Goal: Task Accomplishment & Management: Use online tool/utility

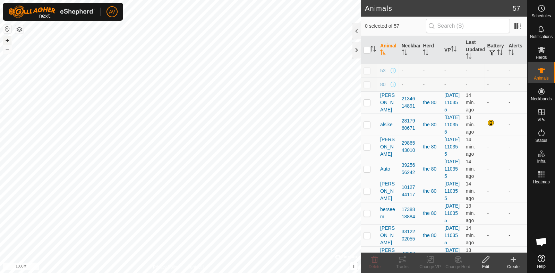
click at [7, 41] on button "+" at bounding box center [7, 40] width 8 height 8
click at [7, 40] on button "+" at bounding box center [7, 40] width 8 height 8
checkbox input "true"
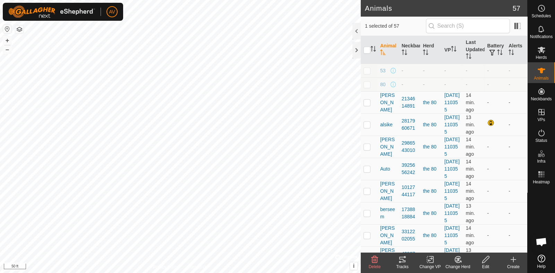
click at [406, 262] on icon at bounding box center [402, 260] width 8 height 8
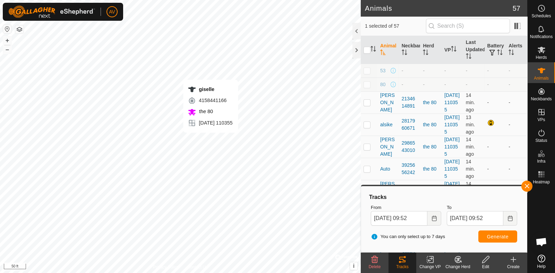
checkbox input "true"
checkbox input "false"
click at [494, 236] on span "Generate" at bounding box center [497, 237] width 21 height 6
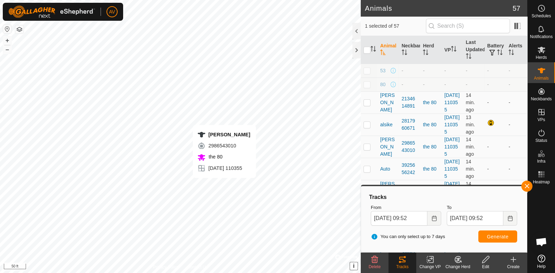
checkbox input "true"
checkbox input "false"
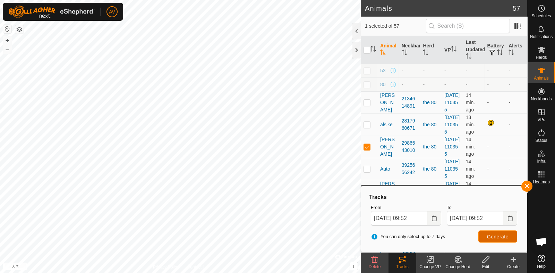
click at [484, 236] on button "Generate" at bounding box center [497, 237] width 39 height 12
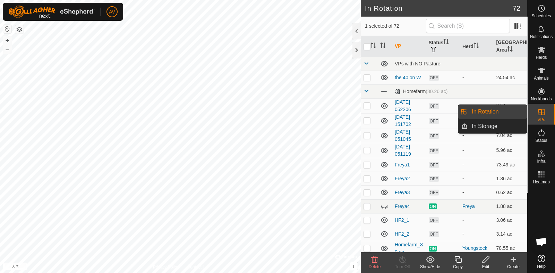
click at [543, 116] on icon at bounding box center [541, 112] width 8 height 8
click at [496, 113] on link "In Rotation" at bounding box center [496, 112] width 59 height 14
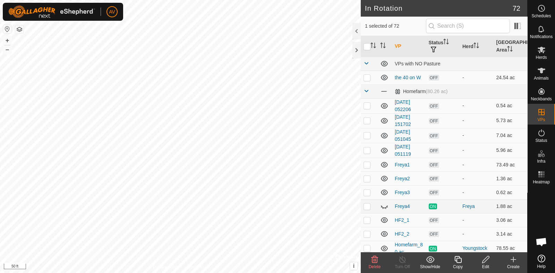
click at [513, 267] on div "Create" at bounding box center [513, 267] width 28 height 6
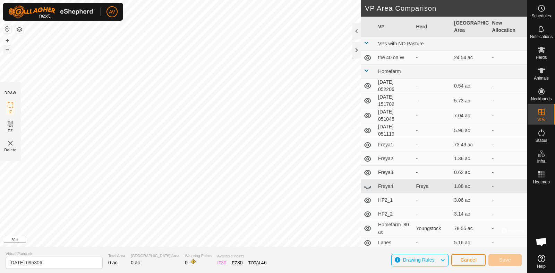
click at [7, 49] on button "–" at bounding box center [7, 49] width 8 height 8
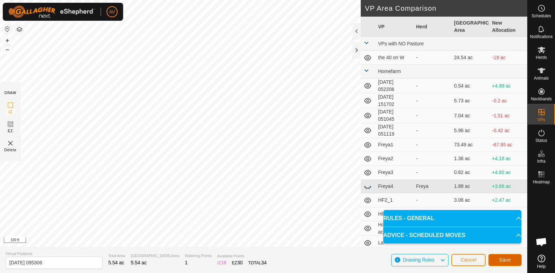
click at [506, 262] on span "Save" at bounding box center [505, 261] width 12 height 6
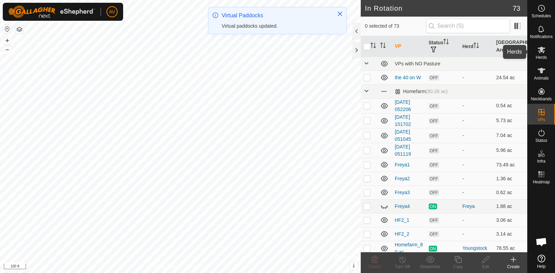
click at [542, 51] on icon at bounding box center [541, 50] width 8 height 8
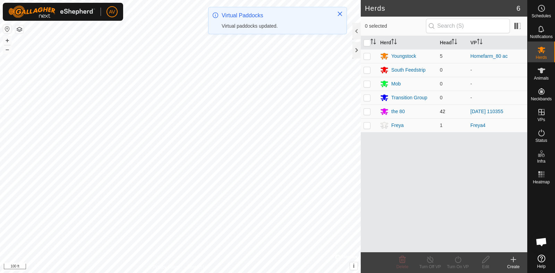
click at [364, 113] on p-checkbox at bounding box center [366, 112] width 7 height 6
checkbox input "true"
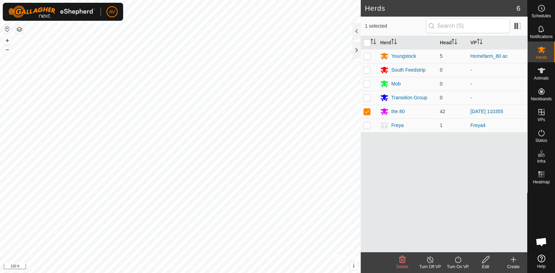
click at [459, 265] on div "Turn On VP" at bounding box center [458, 267] width 28 height 6
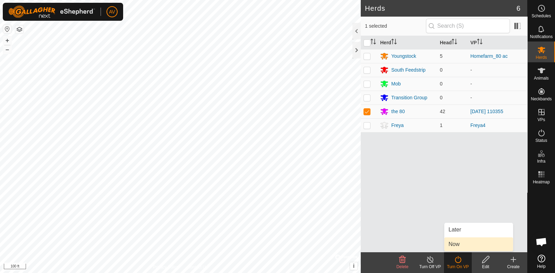
click at [461, 242] on link "Now" at bounding box center [478, 245] width 69 height 14
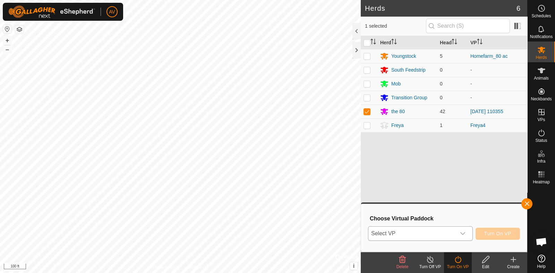
click at [463, 236] on div "dropdown trigger" at bounding box center [462, 234] width 14 height 14
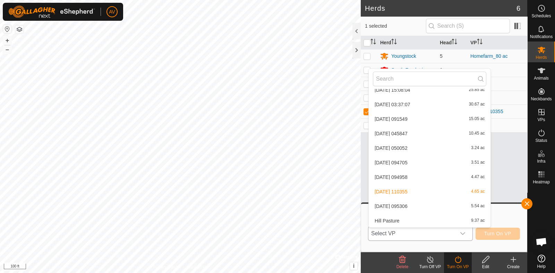
scroll to position [971, 0]
click at [430, 191] on li "[DATE] 095306 5.54 ac" at bounding box center [429, 192] width 122 height 14
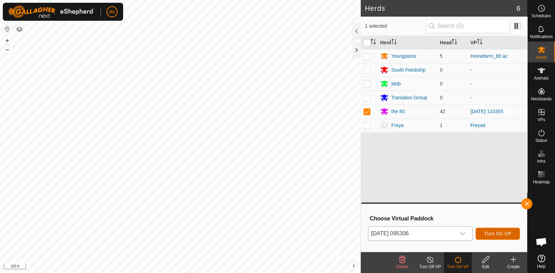
click at [491, 234] on span "Turn On VP" at bounding box center [497, 234] width 27 height 6
